Goal: Information Seeking & Learning: Learn about a topic

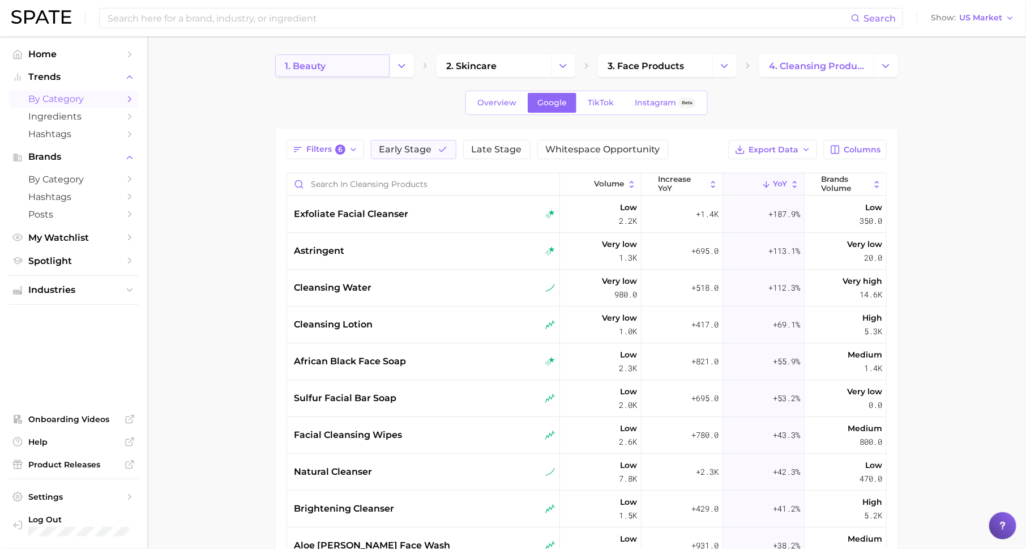
click at [326, 72] on link "1. beauty" at bounding box center [332, 65] width 114 height 23
click at [601, 105] on span "TikTok" at bounding box center [601, 103] width 26 height 10
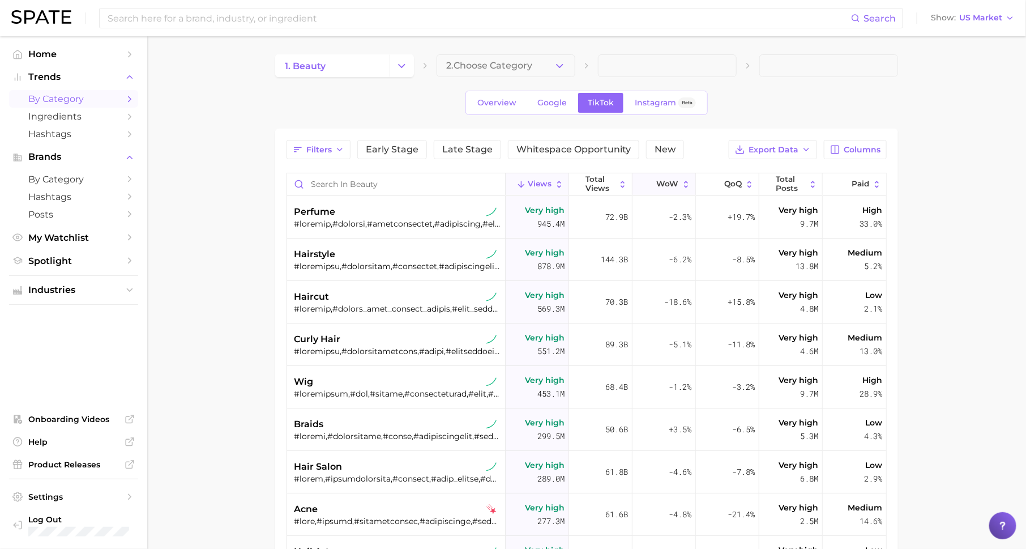
click at [668, 184] on span "WoW" at bounding box center [668, 184] width 22 height 9
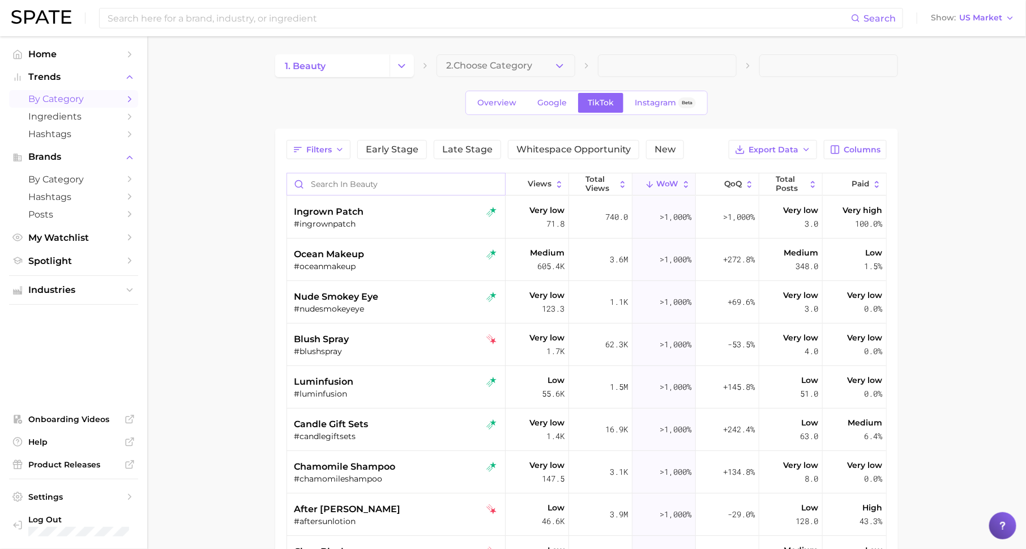
click at [455, 182] on input "Search in beauty" at bounding box center [396, 184] width 218 height 22
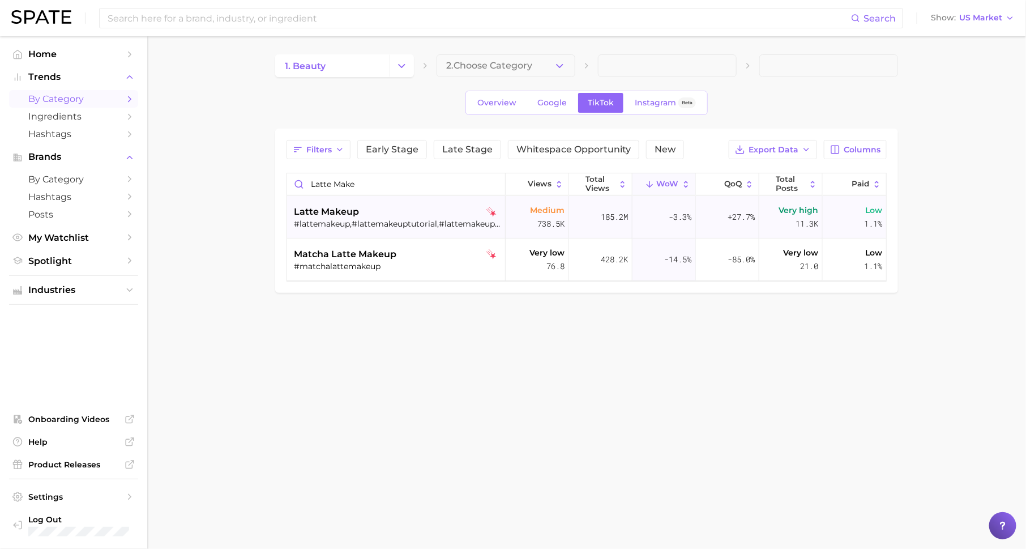
click at [456, 224] on div "#lattemakeup,#lattemakeuptutorial,#lattemakeuptrend,#lattemakeuplook,#lattelook…" at bounding box center [397, 224] width 207 height 10
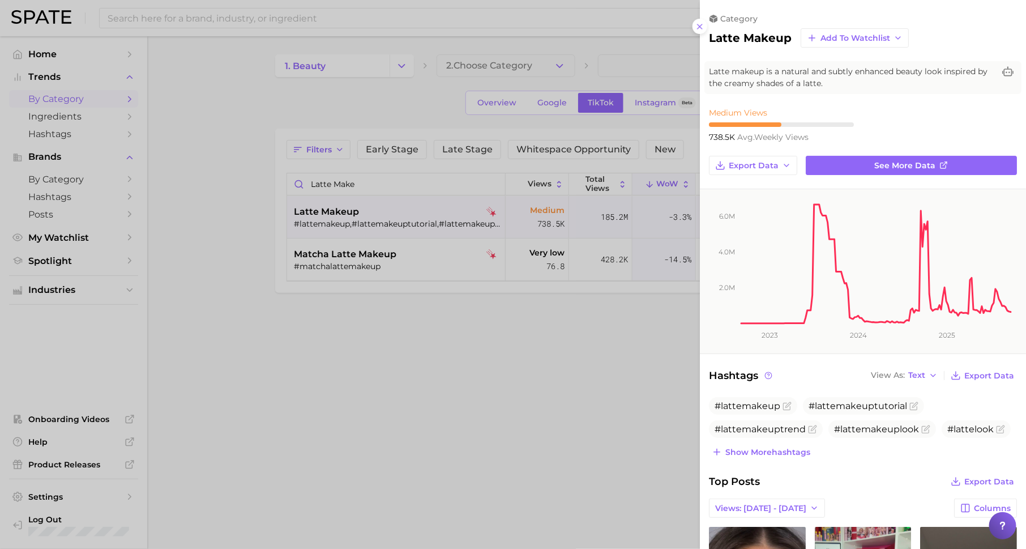
click at [380, 185] on div at bounding box center [513, 274] width 1026 height 549
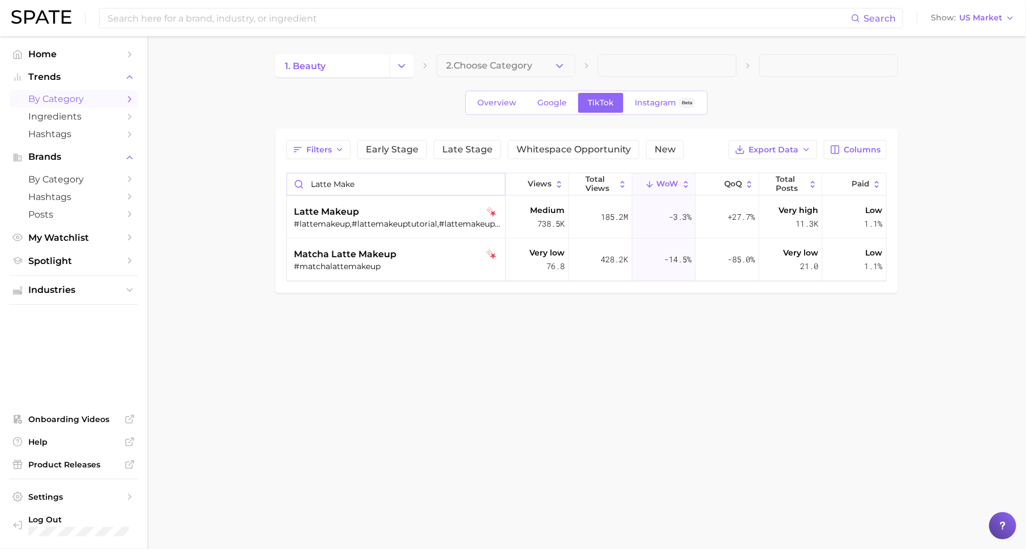
click at [368, 183] on input "latte make" at bounding box center [396, 184] width 218 height 22
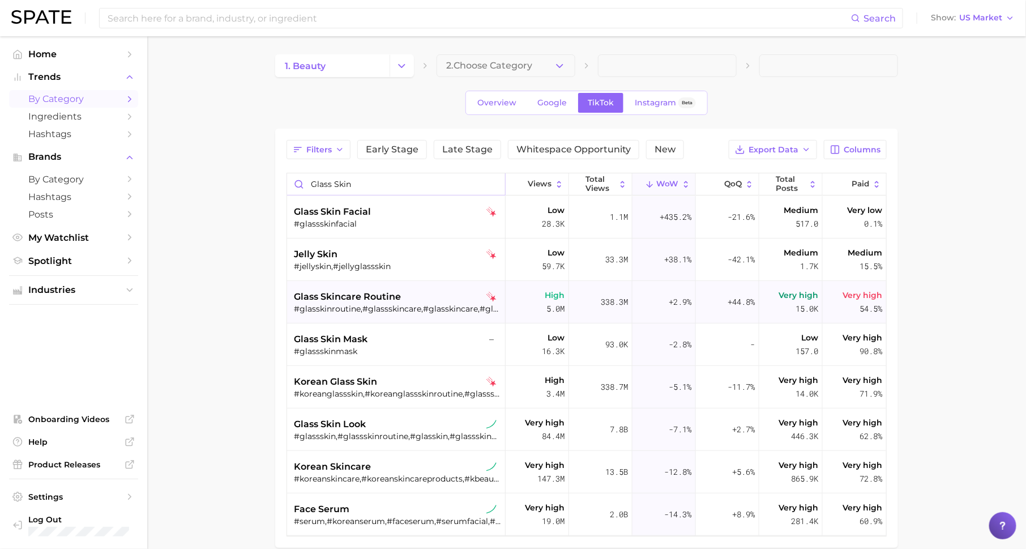
type input "glass skin"
click at [430, 295] on div "glass skincare routine" at bounding box center [397, 297] width 207 height 14
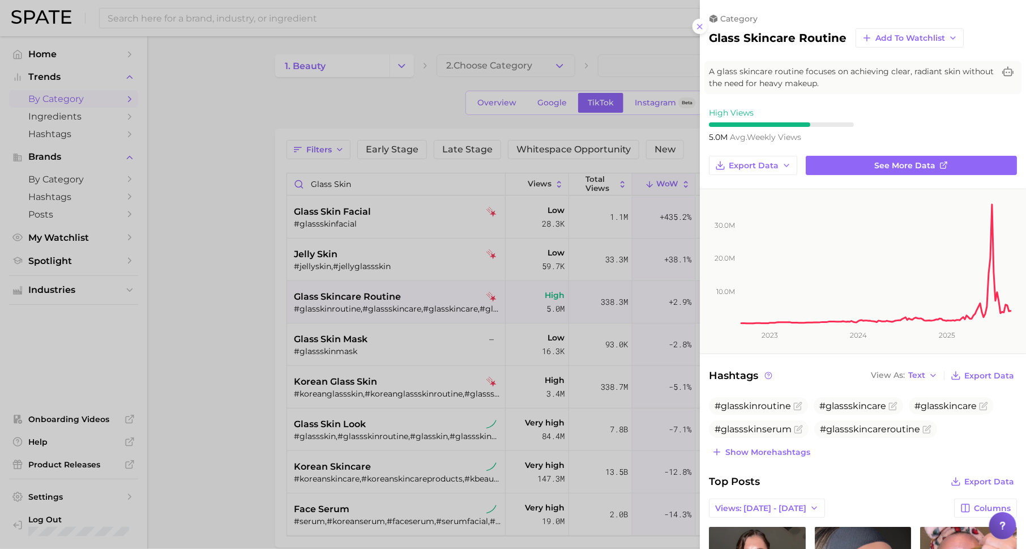
click at [676, 307] on div at bounding box center [513, 274] width 1026 height 549
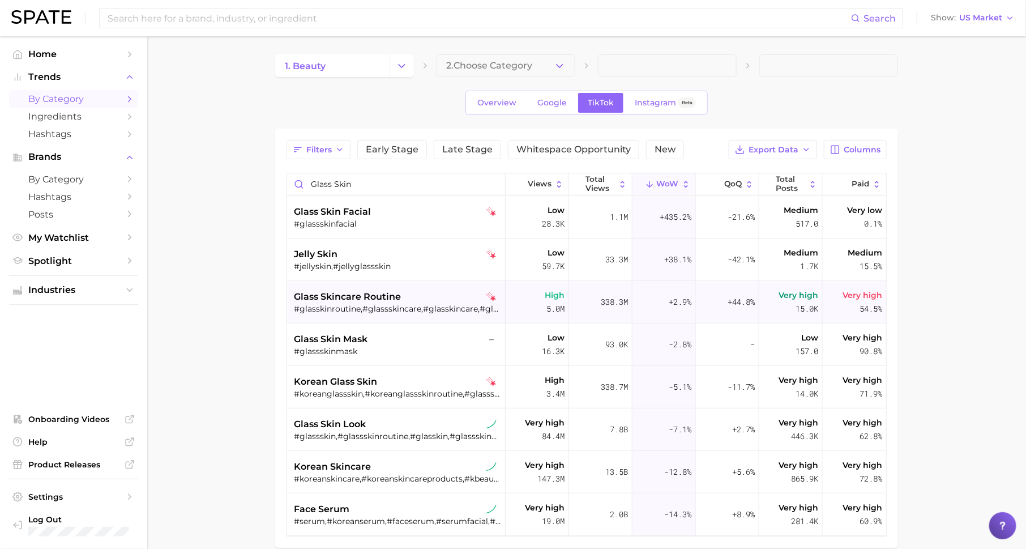
click at [664, 307] on div "+2.9%" at bounding box center [664, 302] width 63 height 42
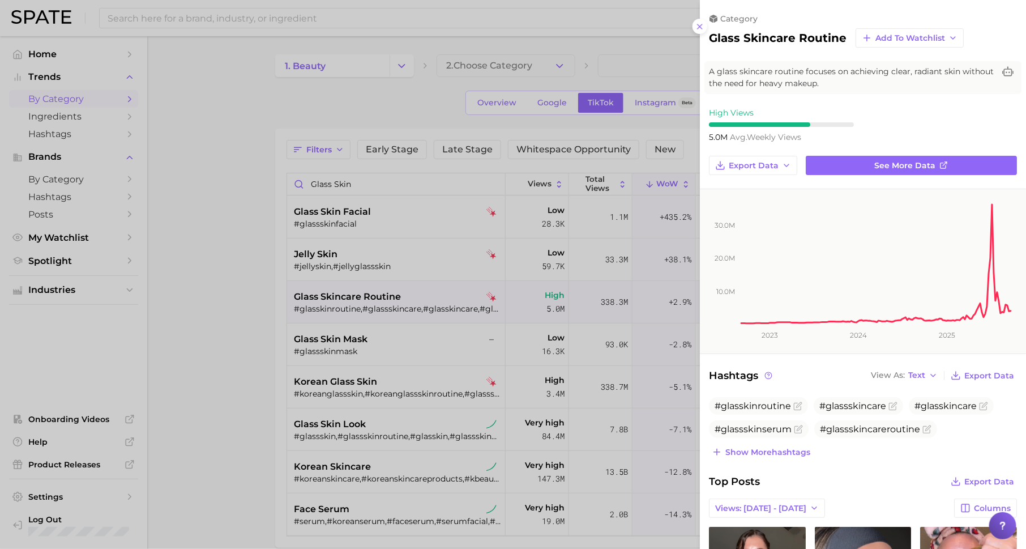
click at [445, 271] on div at bounding box center [513, 274] width 1026 height 549
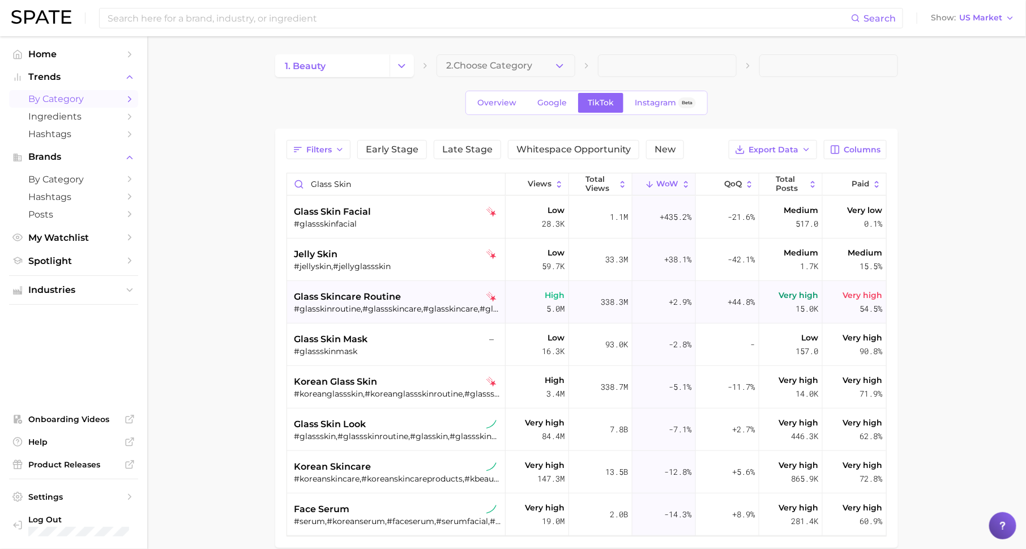
click at [480, 310] on div "#glasskinroutine,#glassskincare,#glasskincare,#glassskinserum,#glassskincarerou…" at bounding box center [397, 309] width 207 height 10
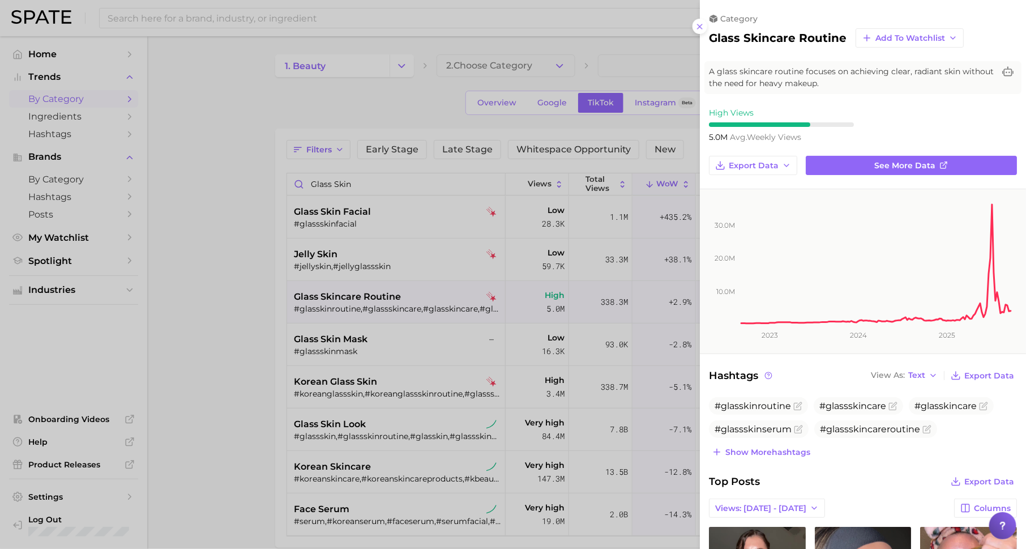
click at [480, 310] on div at bounding box center [513, 274] width 1026 height 549
